Goal: Find specific page/section: Find specific page/section

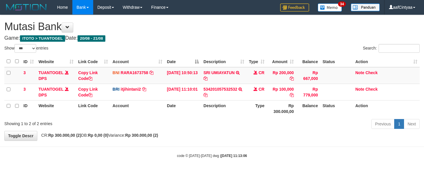
select select "***"
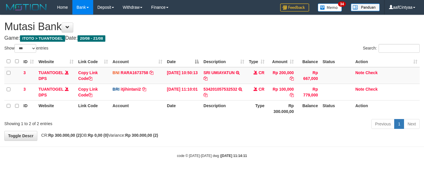
select select "***"
